Goal: Find specific page/section: Find specific page/section

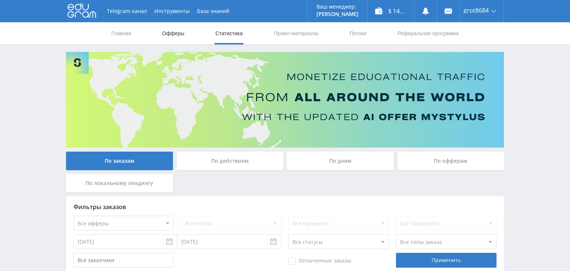
click at [171, 33] on link "Офферы" at bounding box center [173, 33] width 24 height 22
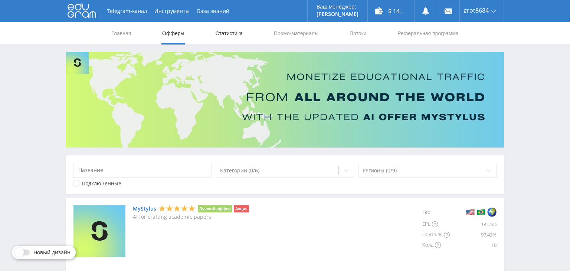
click at [225, 29] on link "Статистика" at bounding box center [228, 33] width 29 height 22
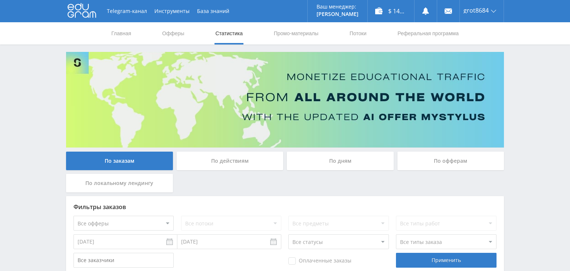
click at [338, 159] on div "По дням" at bounding box center [340, 161] width 107 height 19
click at [0, 0] on input "По дням" at bounding box center [0, 0] width 0 height 0
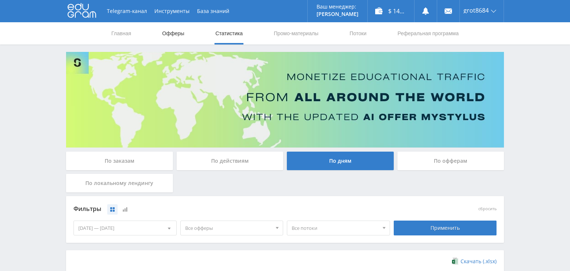
click at [171, 33] on link "Офферы" at bounding box center [173, 33] width 24 height 22
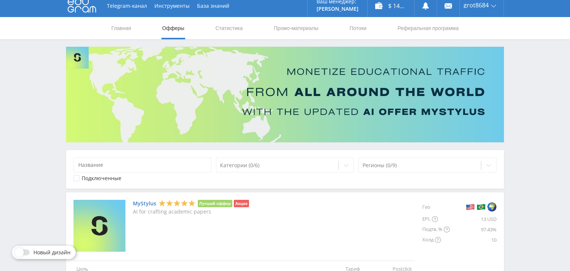
scroll to position [157, 0]
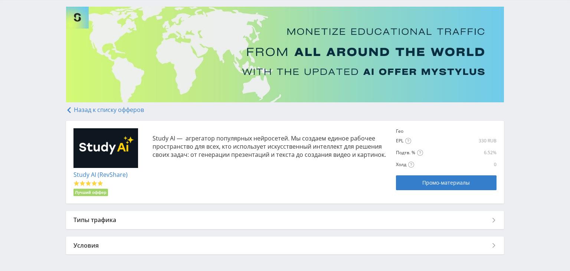
scroll to position [73, 0]
